Goal: Transaction & Acquisition: Purchase product/service

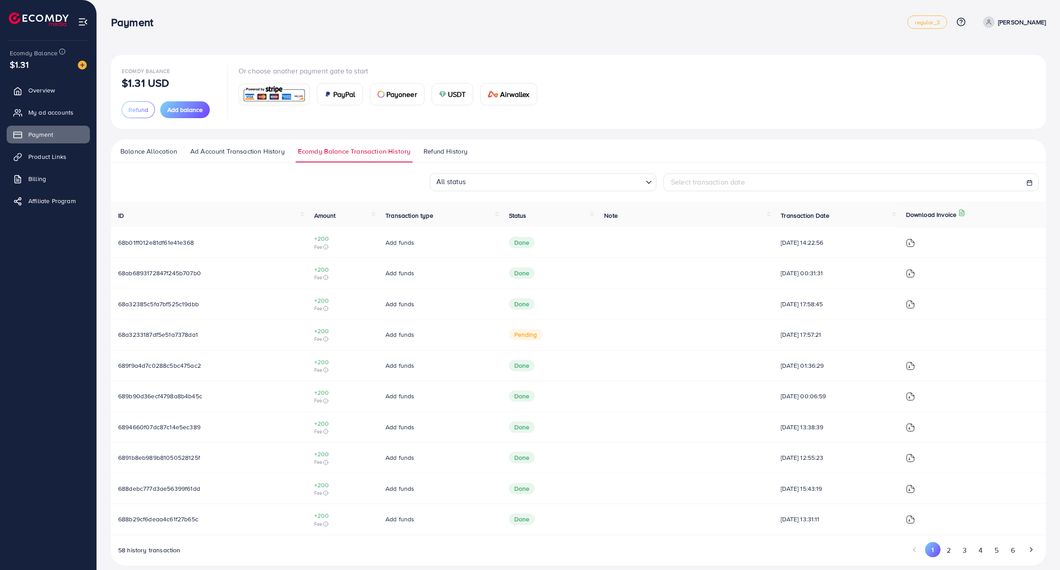
scroll to position [10, 0]
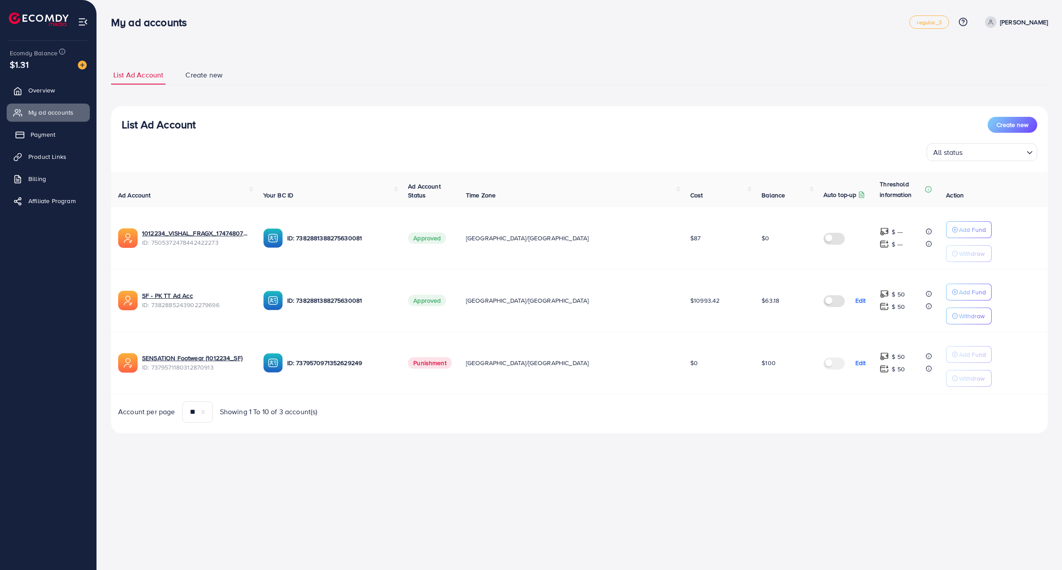
click at [45, 142] on link "Payment" at bounding box center [48, 135] width 83 height 18
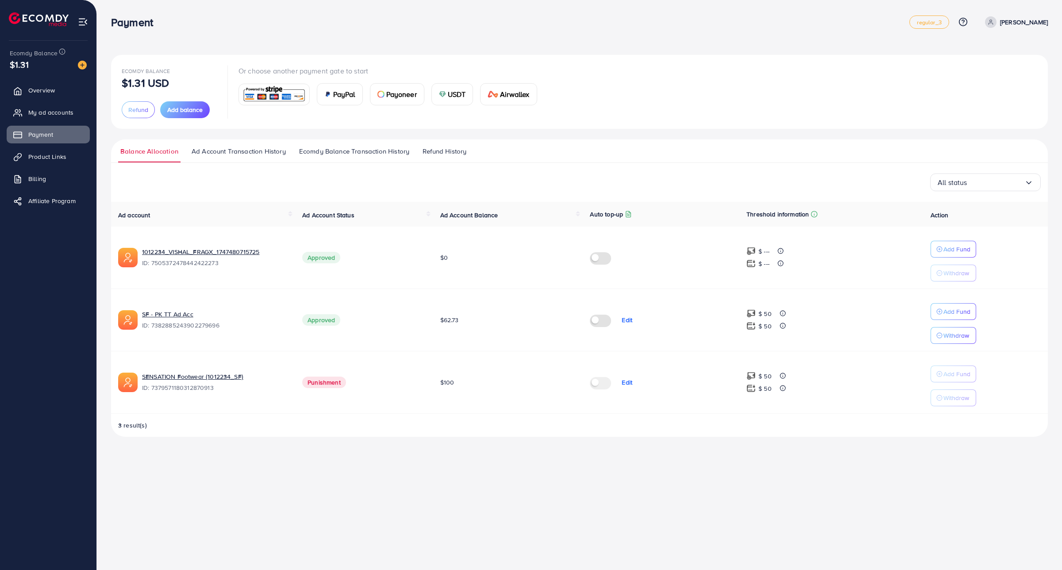
click at [282, 99] on img at bounding box center [274, 94] width 65 height 19
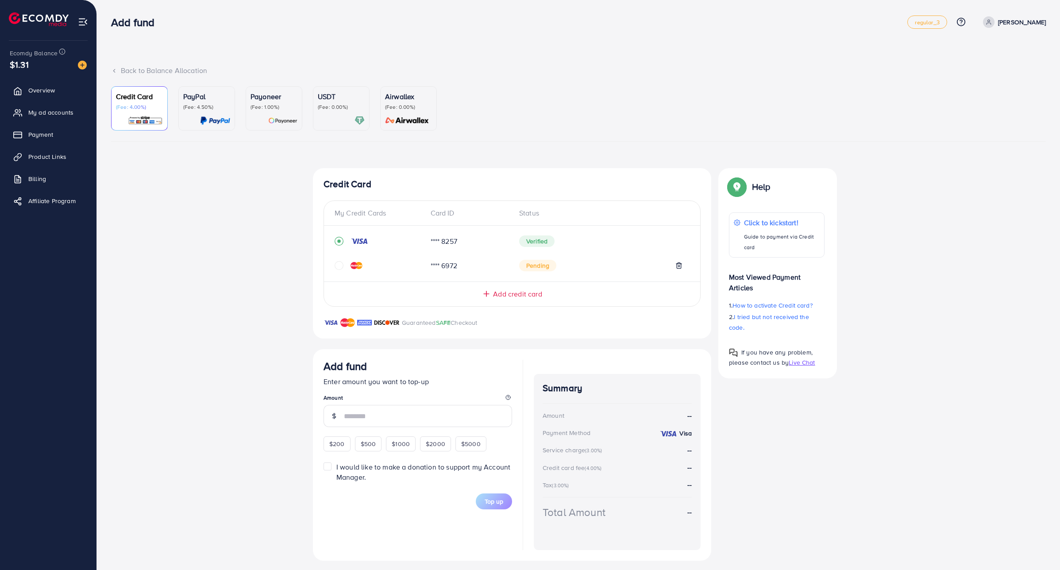
click at [289, 108] on p "(Fee: 1.00%)" at bounding box center [274, 107] width 47 height 7
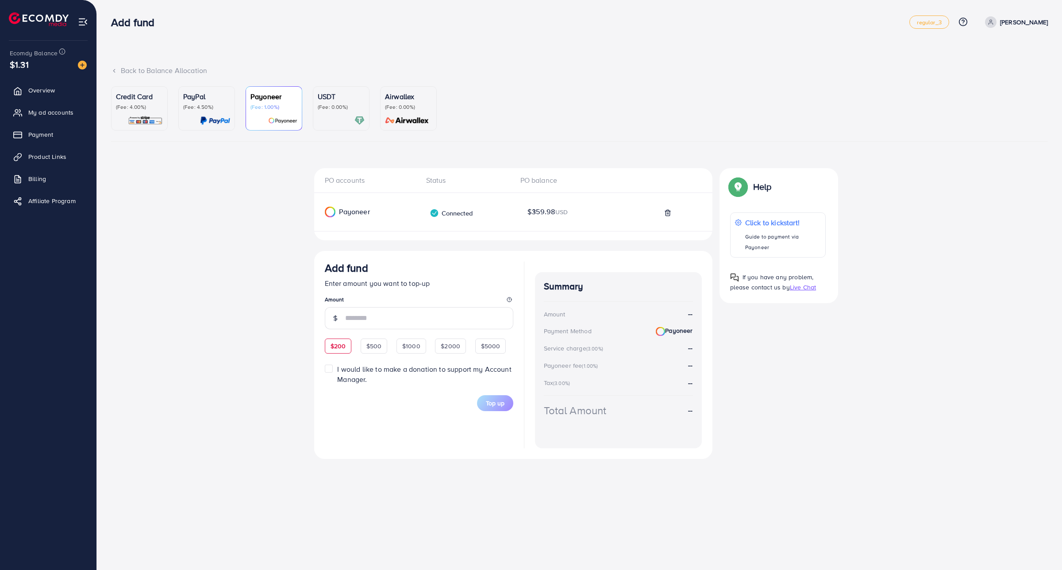
click at [342, 347] on span "$200" at bounding box center [338, 346] width 15 height 9
type input "***"
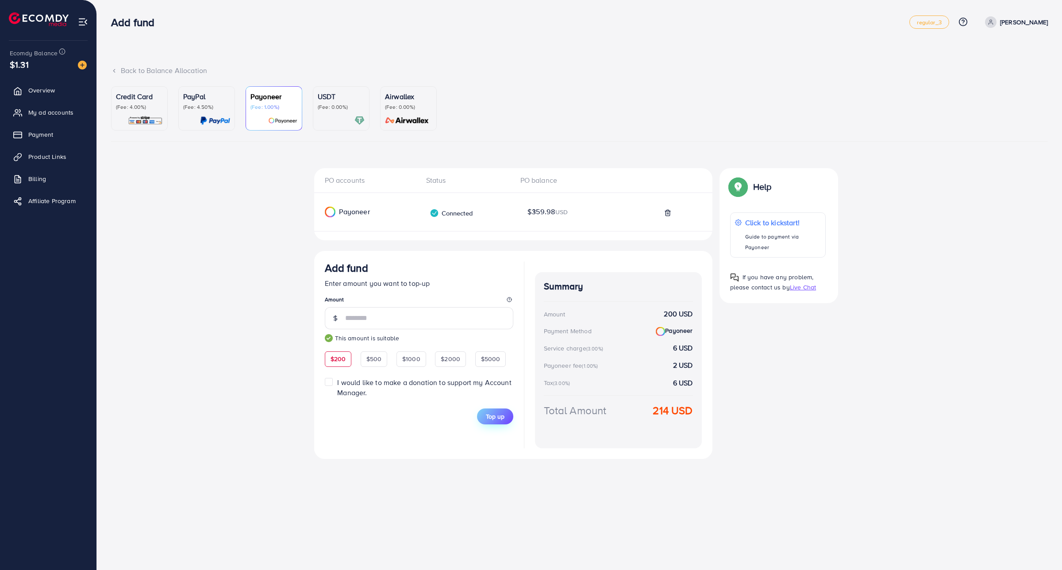
click at [485, 415] on button "Top up" at bounding box center [495, 417] width 36 height 16
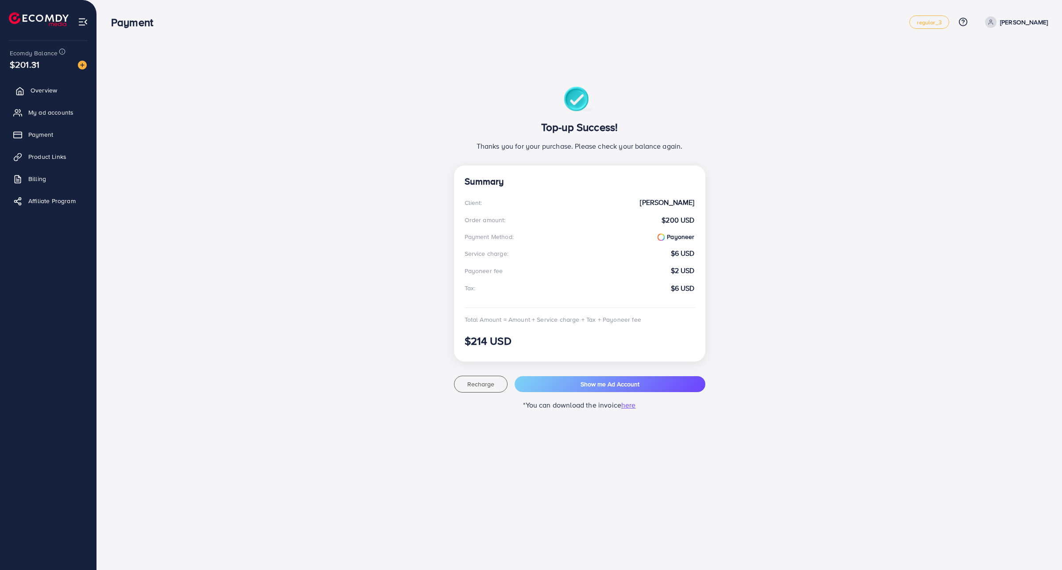
click at [47, 93] on span "Overview" at bounding box center [44, 90] width 27 height 9
